Goal: Task Accomplishment & Management: Manage account settings

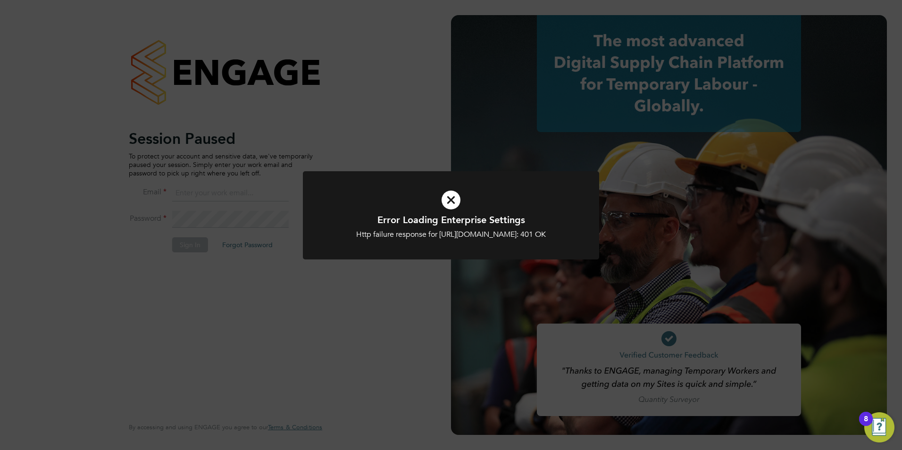
type input "[PERSON_NAME][EMAIL_ADDRESS][DOMAIN_NAME]"
click at [447, 196] on icon at bounding box center [450, 200] width 245 height 37
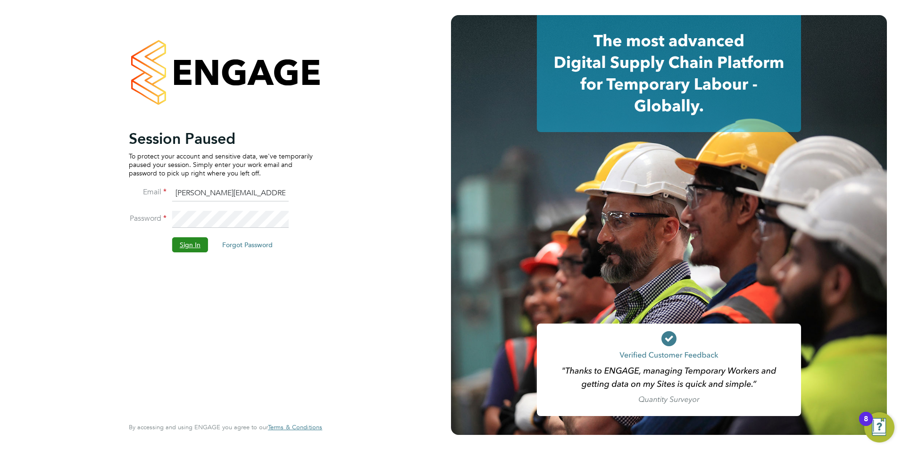
click at [186, 244] on button "Sign In" at bounding box center [190, 244] width 36 height 15
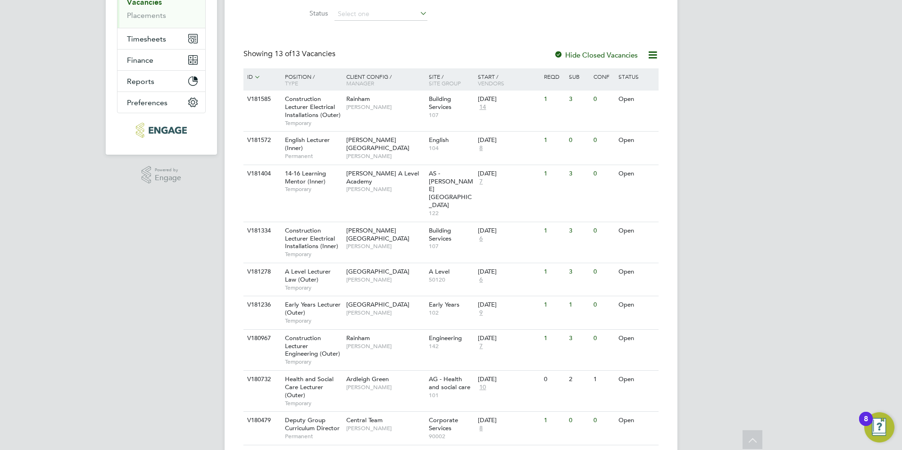
scroll to position [161, 0]
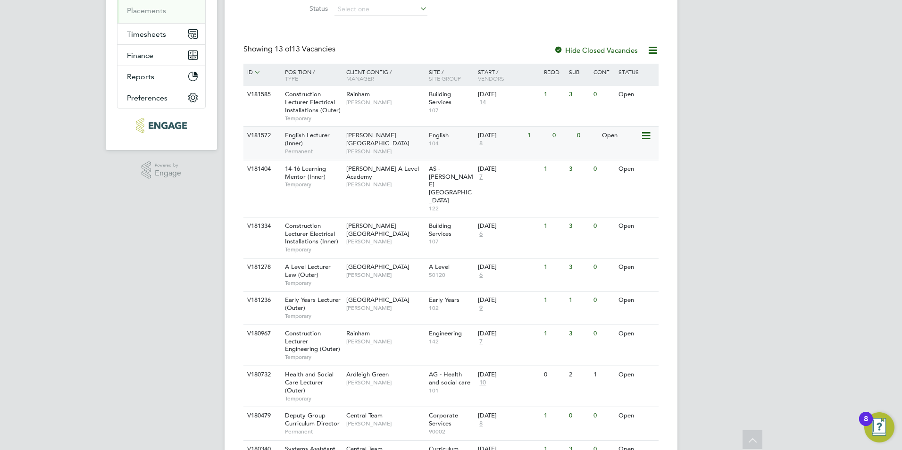
click at [480, 144] on span "8" at bounding box center [481, 144] width 6 height 8
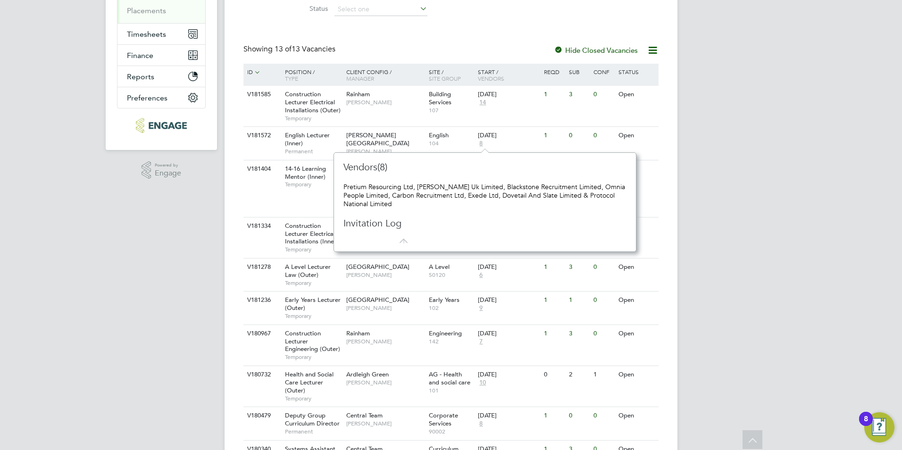
click at [888, 146] on div "BG [PERSON_NAME] Notifications Applications: Network Team Members Businesses Si…" at bounding box center [451, 227] width 902 height 776
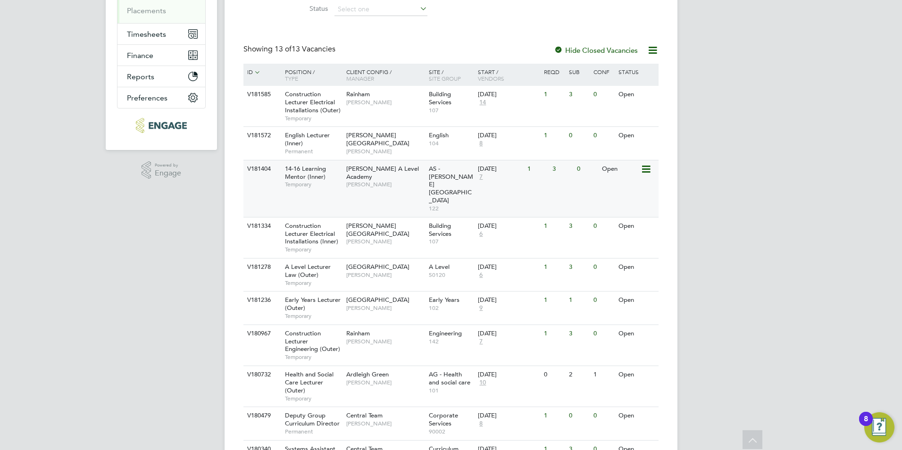
click at [480, 179] on span "7" at bounding box center [481, 177] width 6 height 8
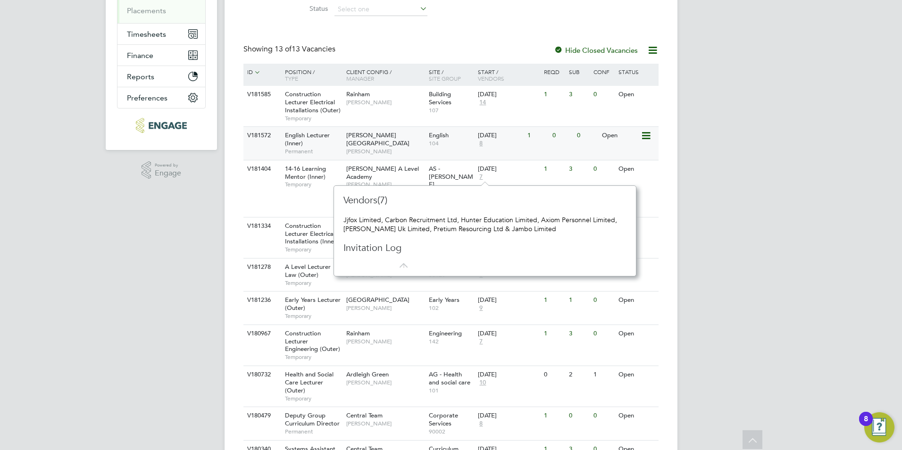
click at [484, 143] on span "8" at bounding box center [481, 144] width 6 height 8
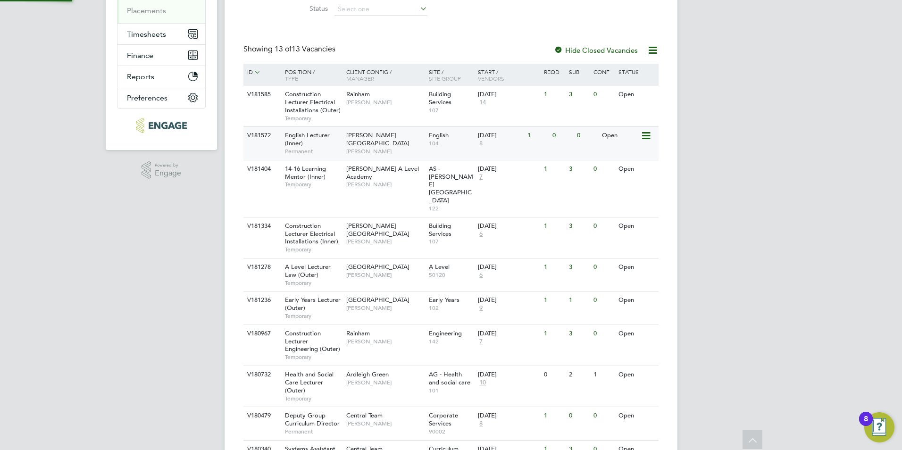
scroll to position [99, 295]
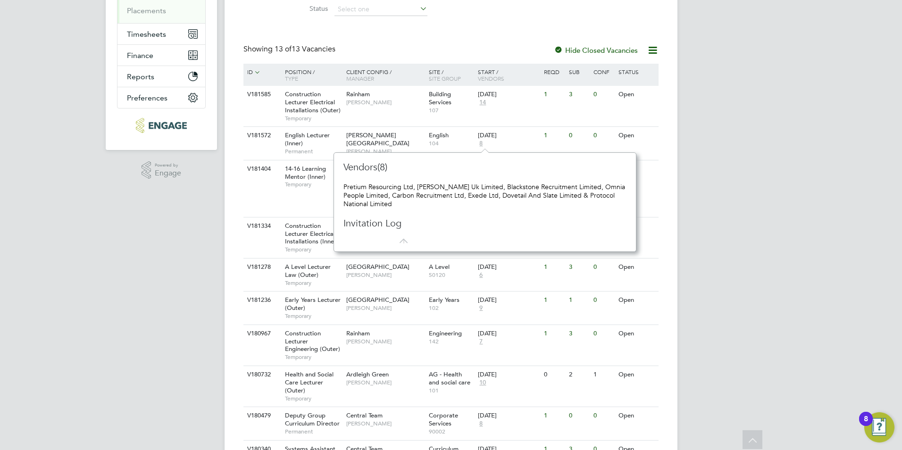
click at [830, 183] on div "BG Becky Green Notifications Applications: Network Team Members Businesses Site…" at bounding box center [451, 227] width 902 height 776
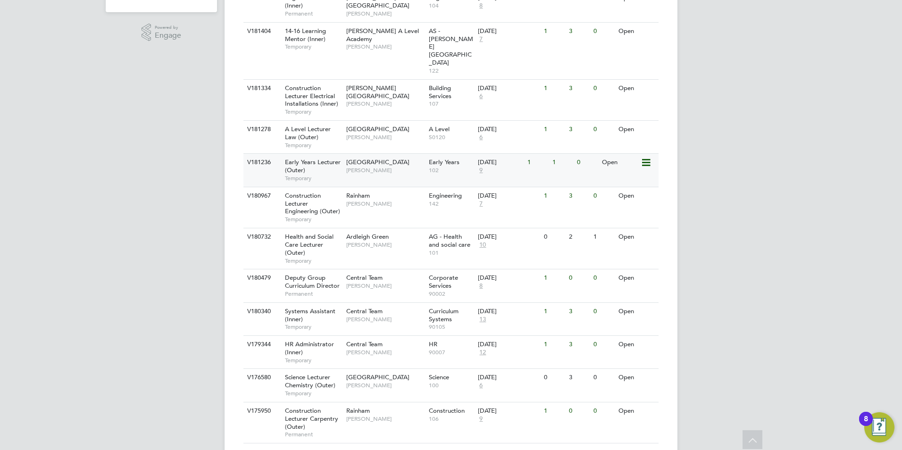
scroll to position [302, 0]
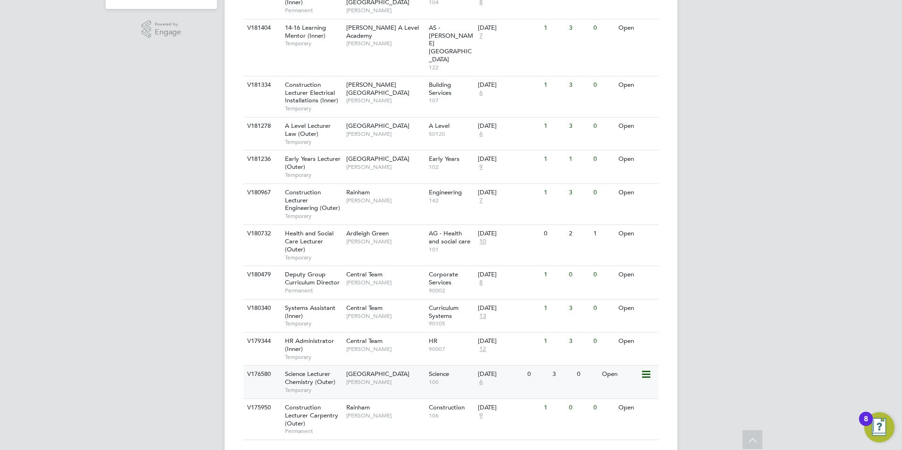
click at [483, 378] on span "6" at bounding box center [481, 382] width 6 height 8
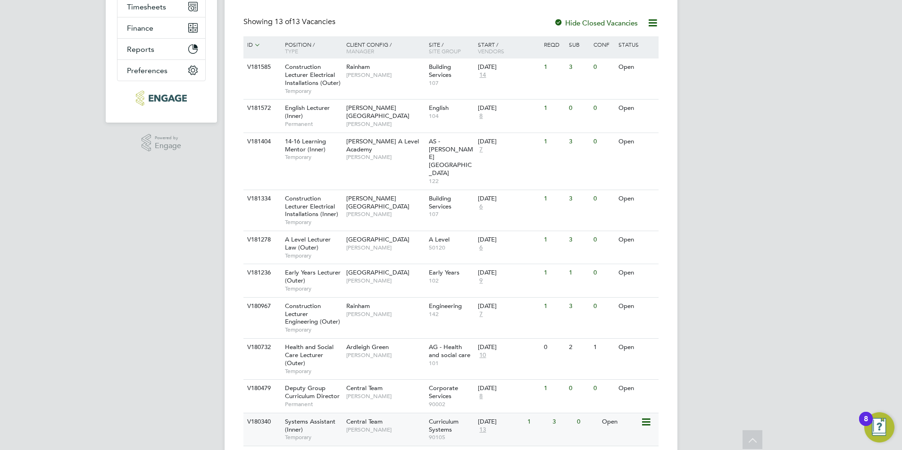
scroll to position [0, 0]
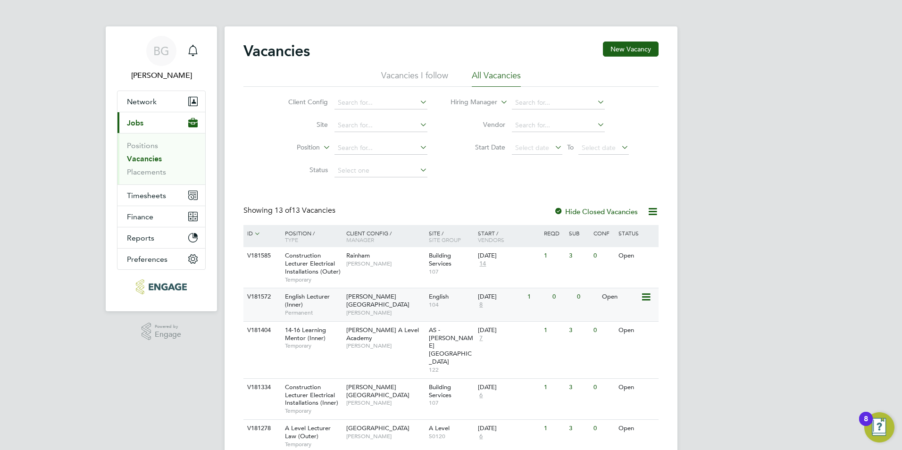
click at [480, 304] on span "8" at bounding box center [481, 305] width 6 height 8
